Goal: Transaction & Acquisition: Purchase product/service

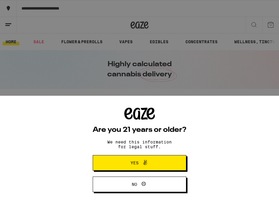
click at [135, 159] on span "Yes" at bounding box center [139, 163] width 45 height 8
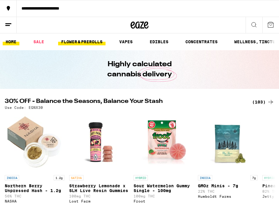
click at [96, 40] on link "FLOWER & PREROLLS" at bounding box center [81, 41] width 47 height 7
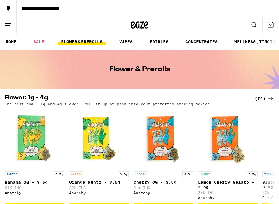
click at [95, 40] on link "FLOWER & PREROLLS" at bounding box center [81, 41] width 47 height 7
